Goal: Task Accomplishment & Management: Manage account settings

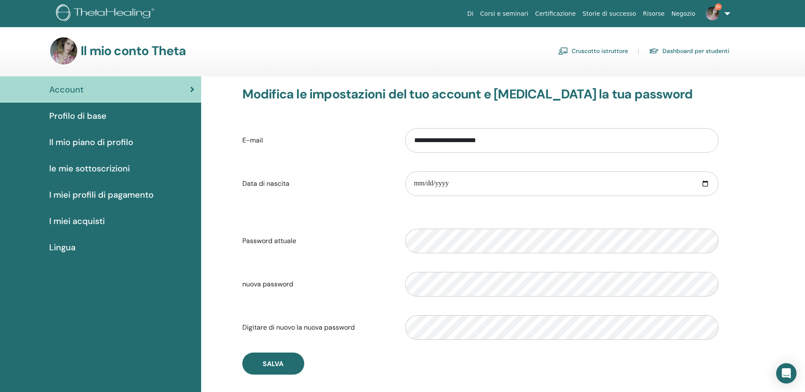
click at [616, 47] on link "Cruscotto istruttore" at bounding box center [593, 51] width 70 height 14
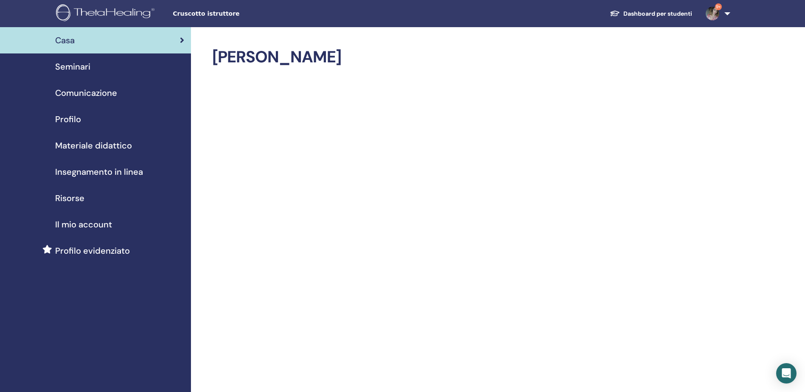
click at [65, 69] on span "Seminari" at bounding box center [72, 66] width 35 height 13
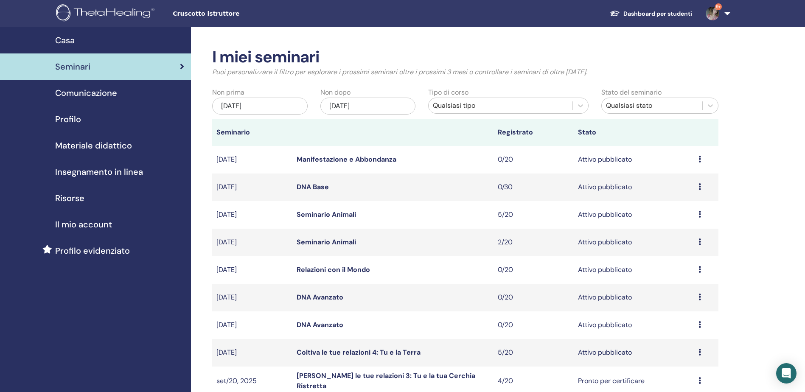
click at [395, 350] on link "Coltiva le tue relazioni 4: Tu e la Terra" at bounding box center [359, 352] width 124 height 9
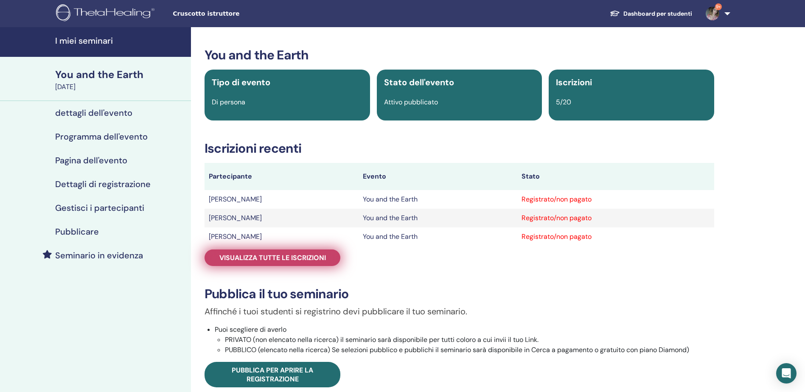
click at [233, 258] on span "Visualizza tutte le iscrizioni" at bounding box center [272, 257] width 106 height 9
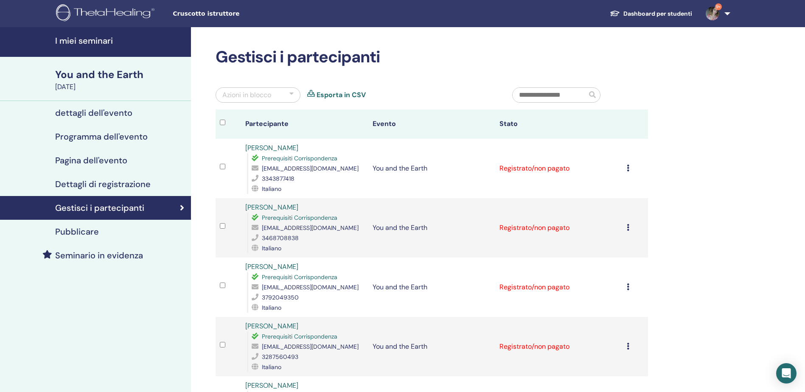
click at [629, 170] on div "[PERSON_NAME] registrazione Non autocertificare Contrassegna come pagato Contra…" at bounding box center [635, 168] width 17 height 10
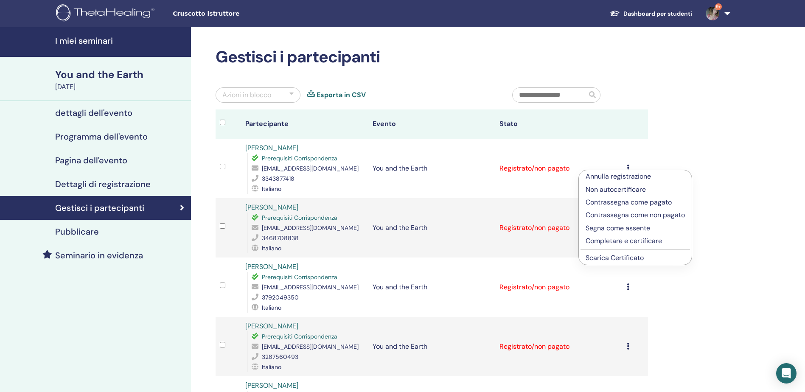
click at [619, 265] on div "[PERSON_NAME] registrazione Non autocertificare Contrassegna come pagato Contra…" at bounding box center [635, 217] width 114 height 95
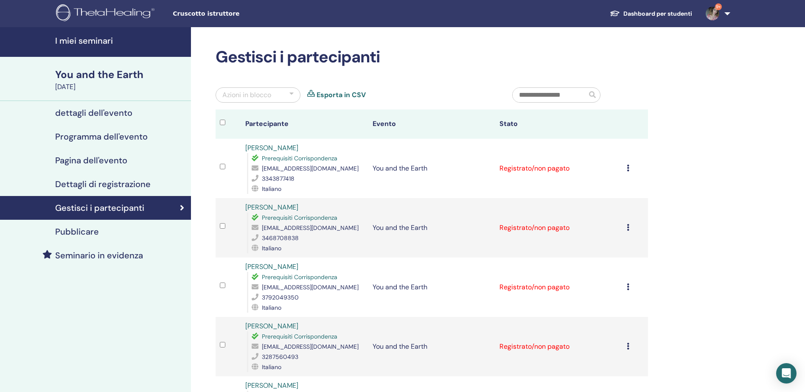
click at [628, 166] on icon at bounding box center [628, 168] width 3 height 7
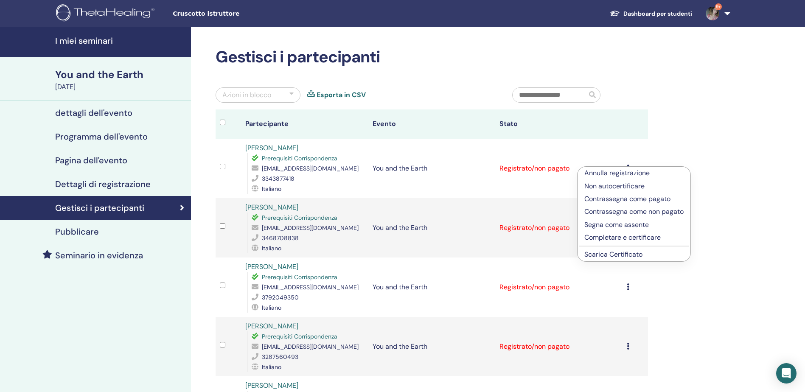
click at [623, 252] on link "Scarica Certificato" at bounding box center [613, 254] width 58 height 9
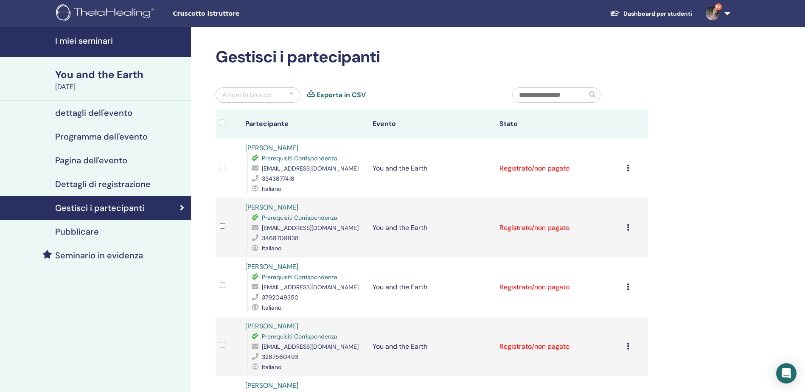
click at [627, 228] on icon at bounding box center [628, 227] width 3 height 7
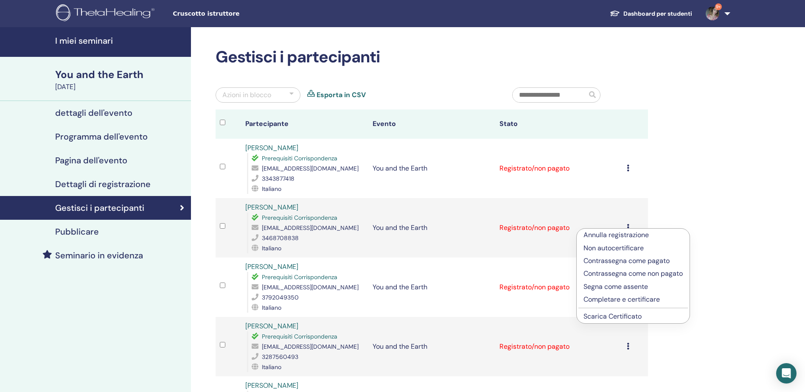
click at [628, 317] on link "Scarica Certificato" at bounding box center [612, 316] width 58 height 9
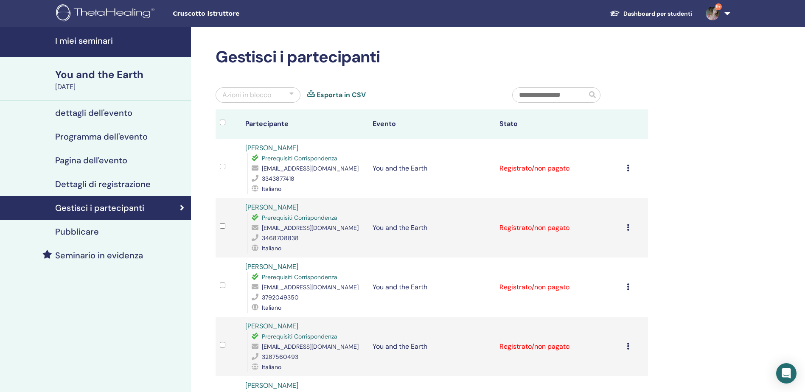
click at [627, 286] on icon at bounding box center [628, 286] width 3 height 7
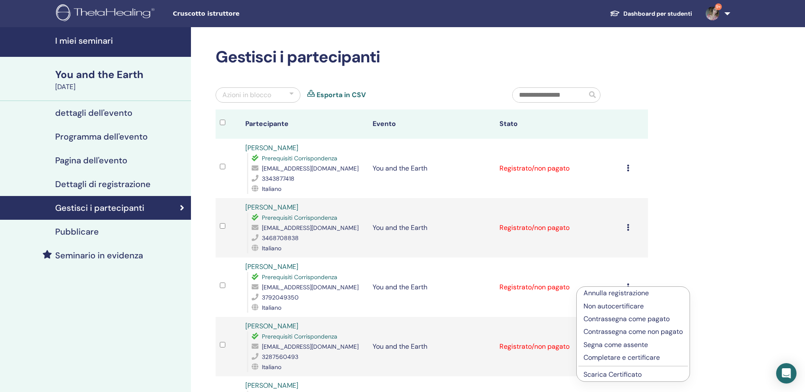
click at [628, 370] on link "Scarica Certificato" at bounding box center [612, 374] width 58 height 9
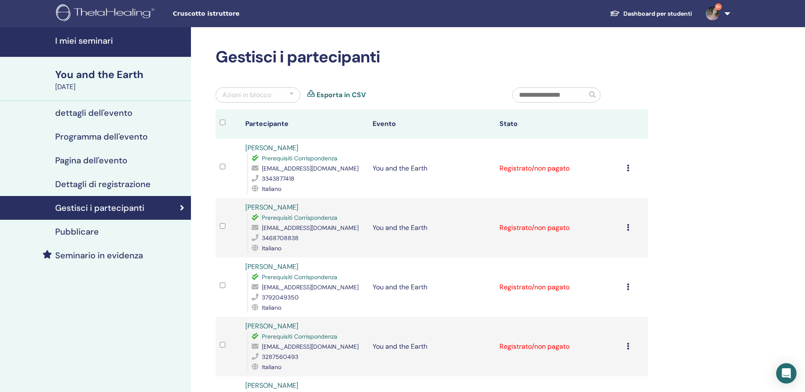
click at [627, 347] on icon at bounding box center [628, 346] width 3 height 7
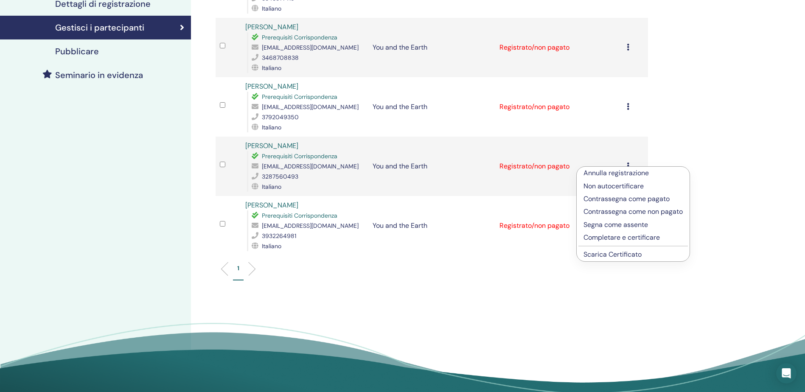
scroll to position [295, 0]
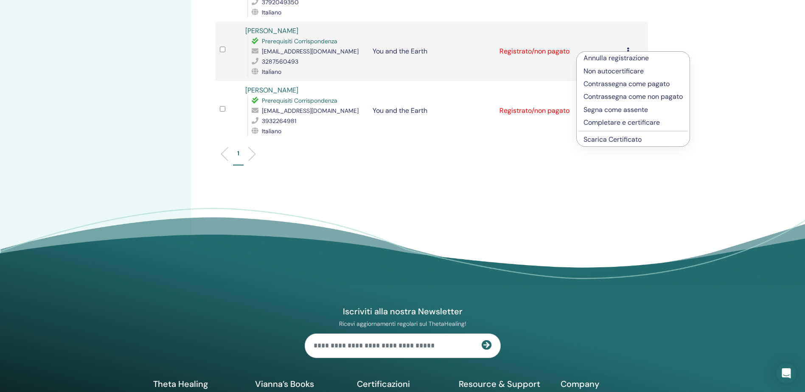
click at [644, 138] on li "Scarica Certificato" at bounding box center [633, 139] width 113 height 13
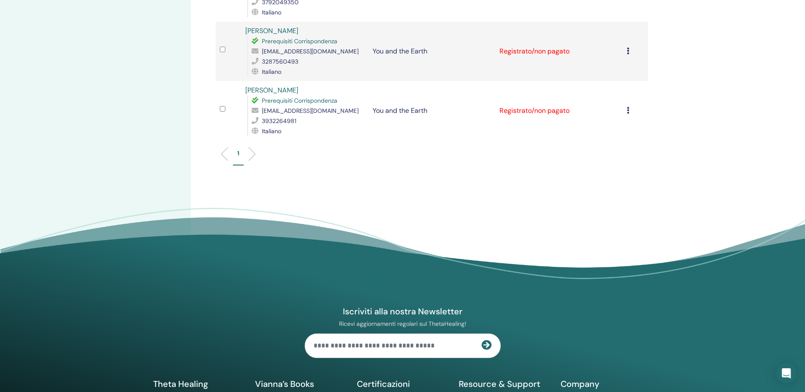
click at [627, 109] on icon at bounding box center [628, 110] width 3 height 7
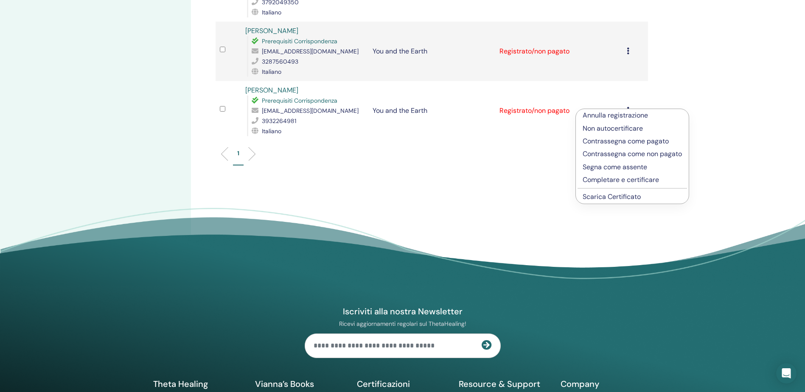
click at [618, 195] on link "Scarica Certificato" at bounding box center [612, 196] width 58 height 9
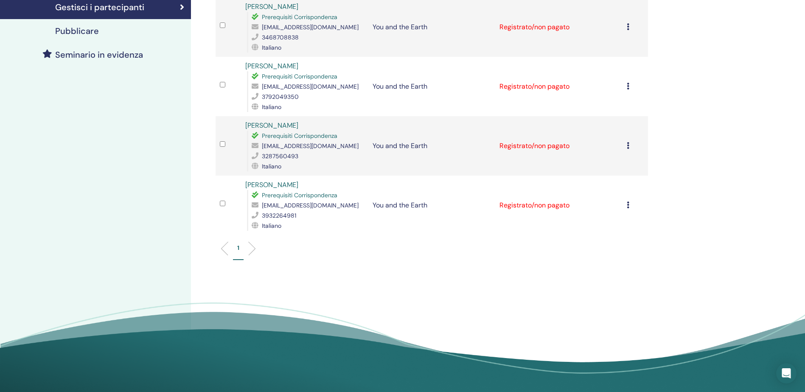
scroll to position [198, 0]
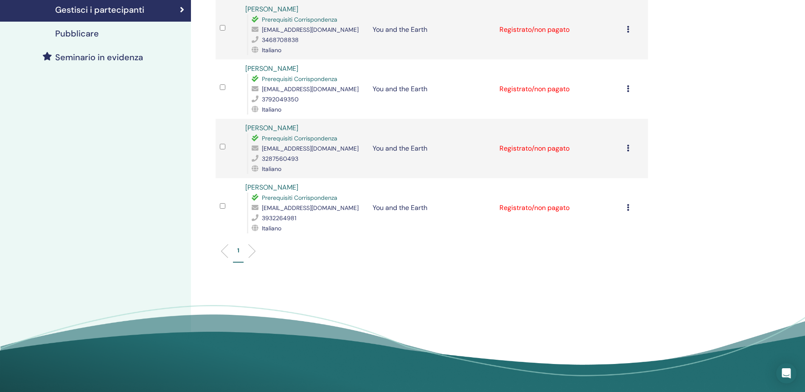
click at [627, 151] on icon at bounding box center [628, 148] width 3 height 7
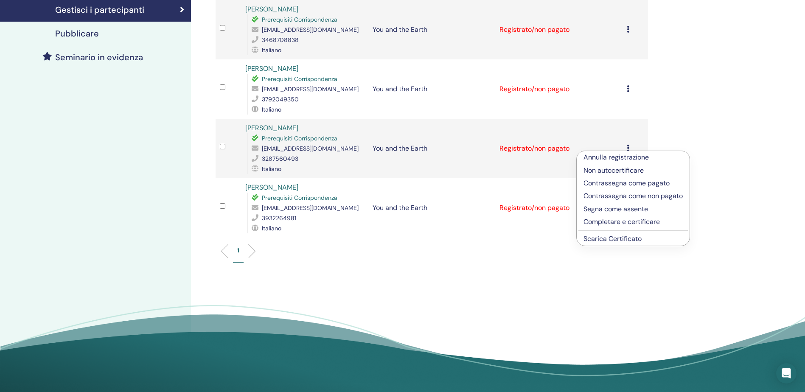
click at [625, 238] on link "Scarica Certificato" at bounding box center [612, 238] width 58 height 9
